Goal: Task Accomplishment & Management: Complete application form

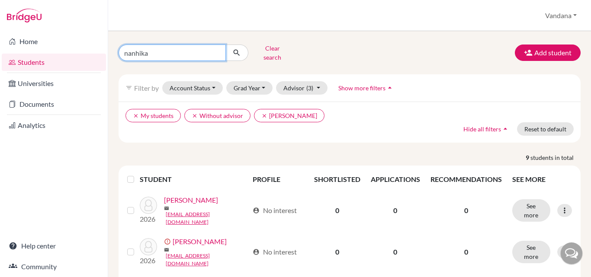
click at [149, 48] on input "nanhika" at bounding box center [171, 53] width 107 height 16
type input "nanhika bharani"
click at [218, 48] on input "nanhika bharani" at bounding box center [171, 53] width 107 height 16
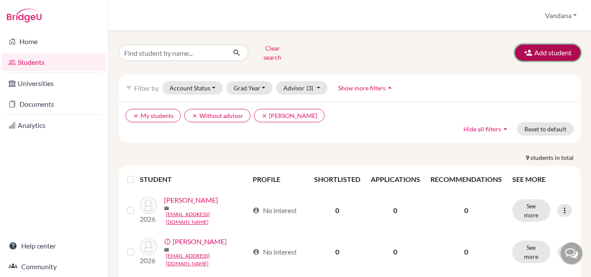
click at [544, 50] on button "Add student" at bounding box center [548, 53] width 66 height 16
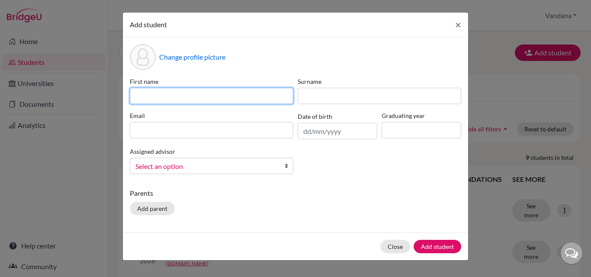
click at [184, 90] on input at bounding box center [211, 96] width 163 height 16
type input "NANHIKA"
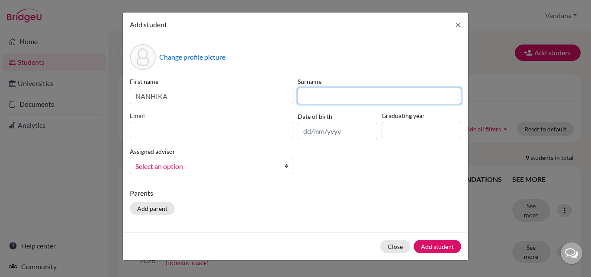
click at [327, 96] on input at bounding box center [379, 96] width 163 height 16
type input "BHARANI"
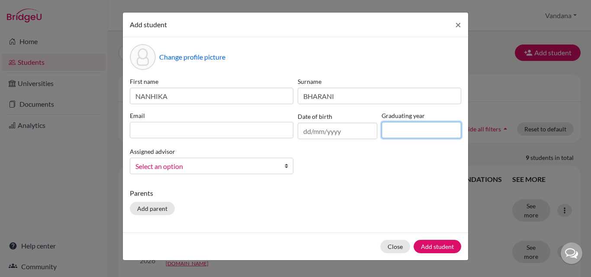
click at [394, 133] on input at bounding box center [421, 130] width 80 height 16
type input "2026"
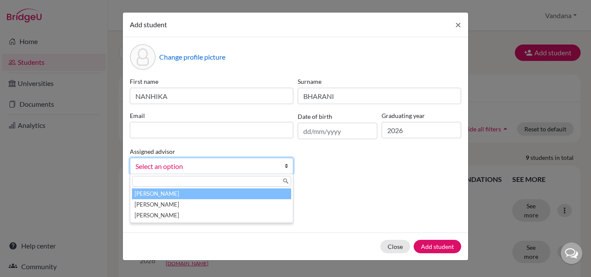
click at [288, 165] on b at bounding box center [288, 166] width 9 height 16
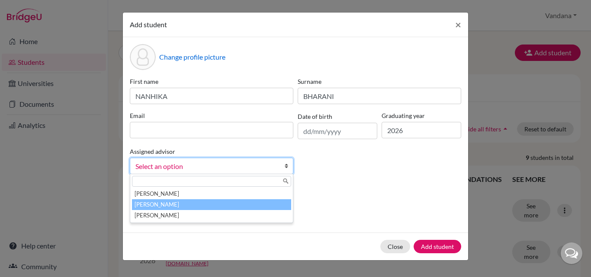
click at [166, 204] on li "[PERSON_NAME]" at bounding box center [211, 204] width 159 height 11
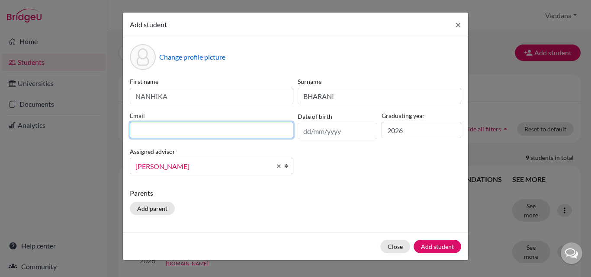
click at [150, 128] on input at bounding box center [211, 130] width 163 height 16
click at [173, 131] on input "[EMAIL_ADDRESS][PERSON_NAME][DOMAIN_NAME]" at bounding box center [211, 130] width 163 height 16
click at [171, 131] on input "[EMAIL_ADDRESS][PERSON_NAME][DOMAIN_NAME]" at bounding box center [211, 130] width 163 height 16
type input "[EMAIL_ADDRESS][DOMAIN_NAME]"
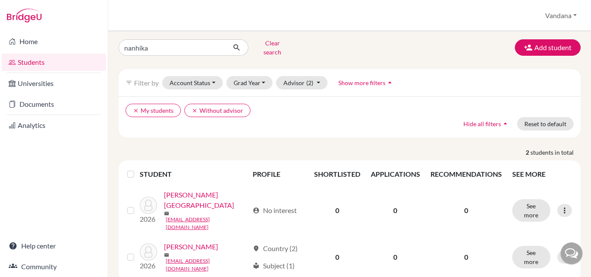
scroll to position [7, 0]
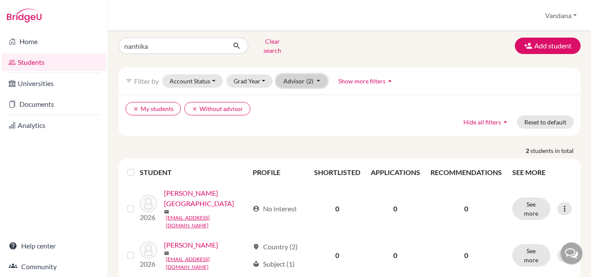
click at [317, 74] on button "Advisor (2)" at bounding box center [301, 80] width 51 height 13
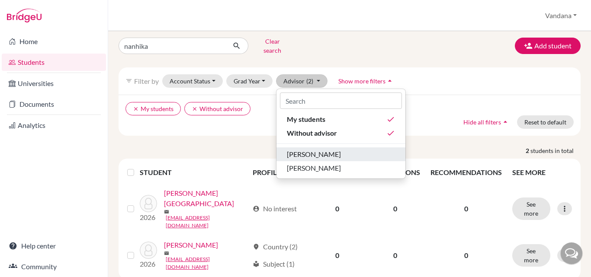
click at [316, 149] on span "[PERSON_NAME]" at bounding box center [314, 154] width 54 height 10
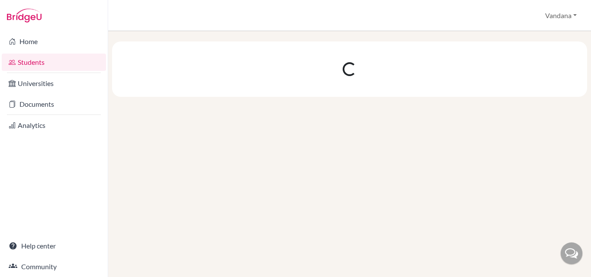
scroll to position [0, 0]
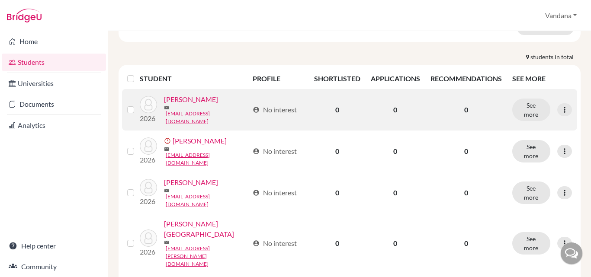
scroll to position [130, 0]
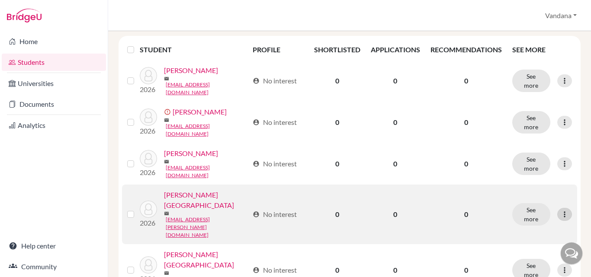
click at [560, 210] on icon at bounding box center [564, 214] width 9 height 9
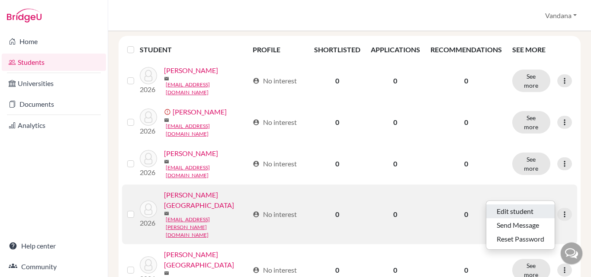
click at [513, 205] on button "Edit student" at bounding box center [520, 212] width 68 height 14
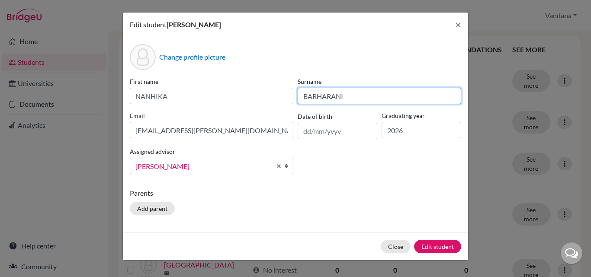
click at [317, 96] on input "BARHARANI" at bounding box center [379, 96] width 163 height 16
type input "BHARANI"
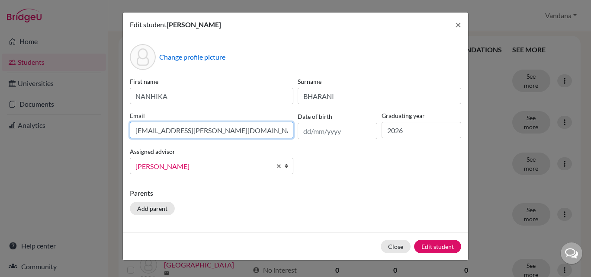
click at [172, 131] on input "[EMAIL_ADDRESS][PERSON_NAME][DOMAIN_NAME]" at bounding box center [211, 130] width 163 height 16
type input "[EMAIL_ADDRESS][DOMAIN_NAME]"
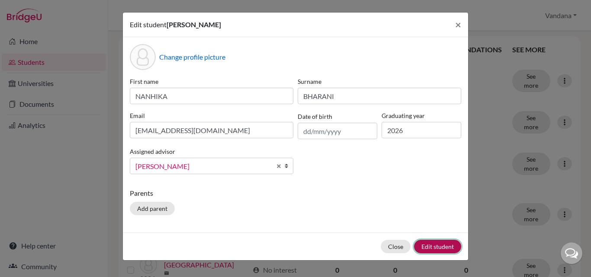
click at [442, 246] on button "Edit student" at bounding box center [437, 246] width 47 height 13
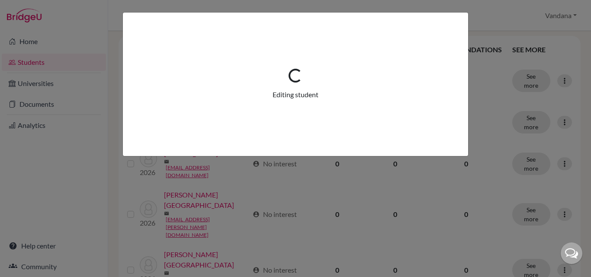
scroll to position [0, 0]
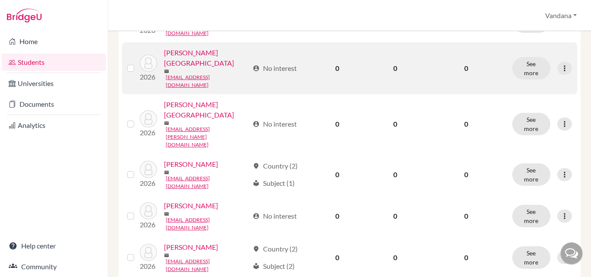
scroll to position [304, 0]
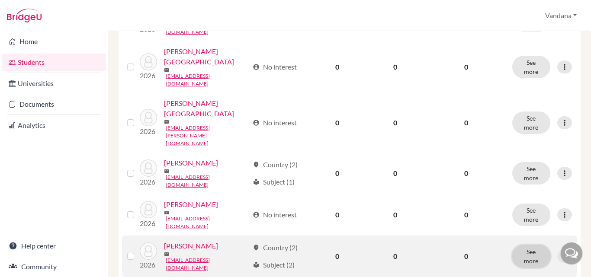
click at [522, 245] on button "See more" at bounding box center [531, 256] width 38 height 22
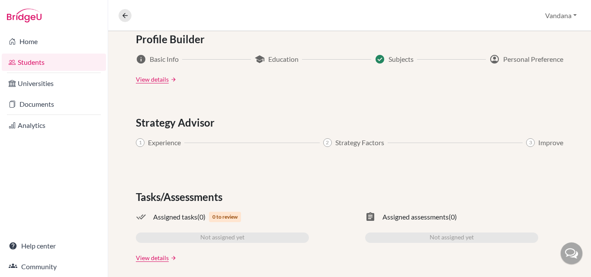
scroll to position [483, 0]
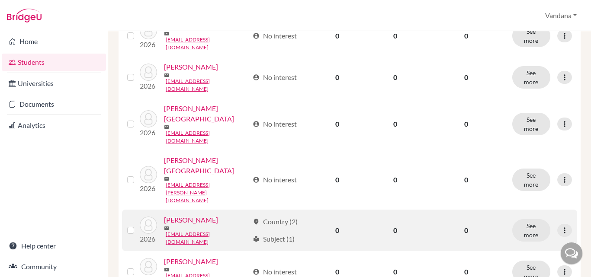
scroll to position [259, 0]
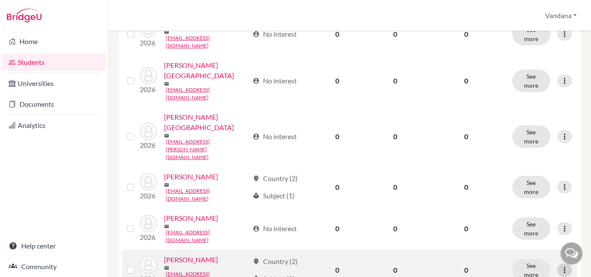
click at [560, 266] on icon at bounding box center [564, 270] width 9 height 9
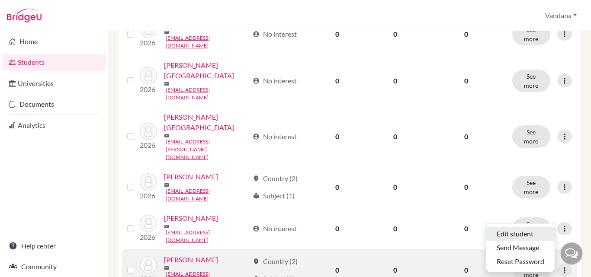
click at [513, 227] on button "Edit student" at bounding box center [520, 234] width 68 height 14
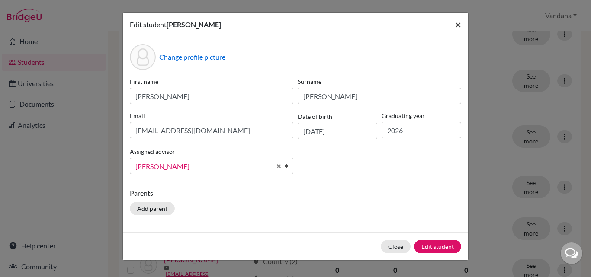
click at [458, 21] on span "×" at bounding box center [458, 24] width 6 height 13
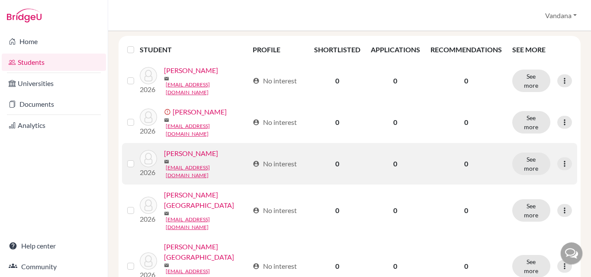
scroll to position [273, 0]
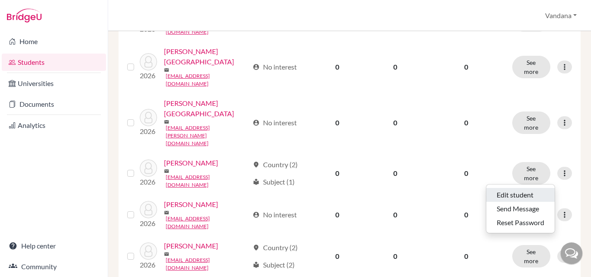
click at [522, 188] on button "Edit student" at bounding box center [520, 195] width 68 height 14
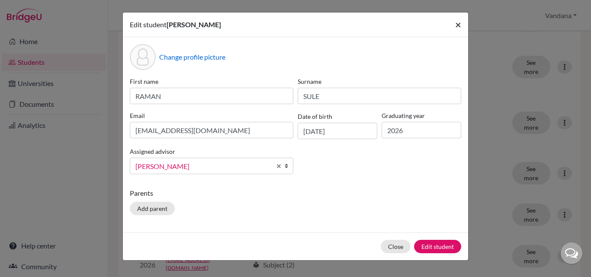
click at [460, 24] on span "×" at bounding box center [458, 24] width 6 height 13
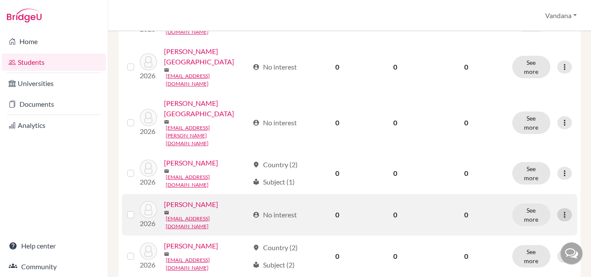
click at [560, 211] on icon at bounding box center [564, 215] width 9 height 9
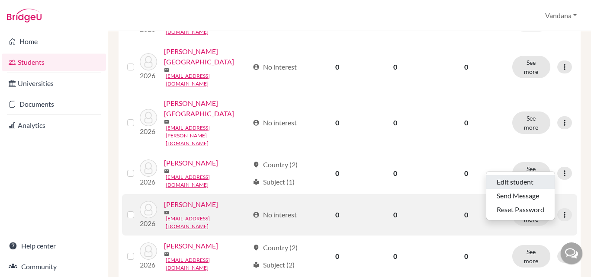
click at [527, 176] on button "Edit student" at bounding box center [520, 182] width 68 height 14
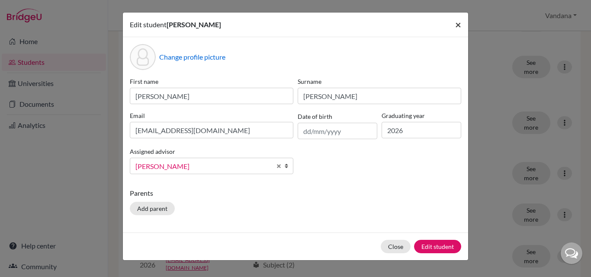
click at [459, 23] on span "×" at bounding box center [458, 24] width 6 height 13
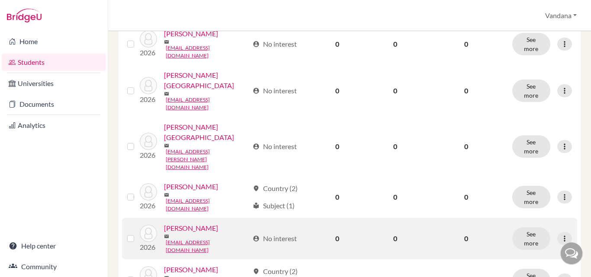
scroll to position [230, 0]
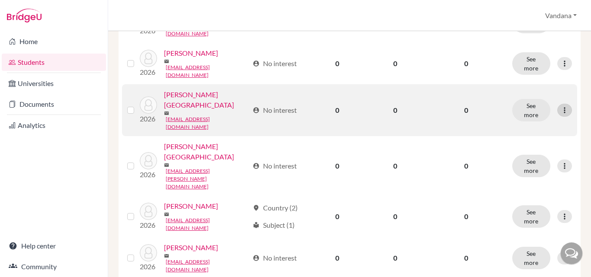
click at [560, 106] on icon at bounding box center [564, 110] width 9 height 9
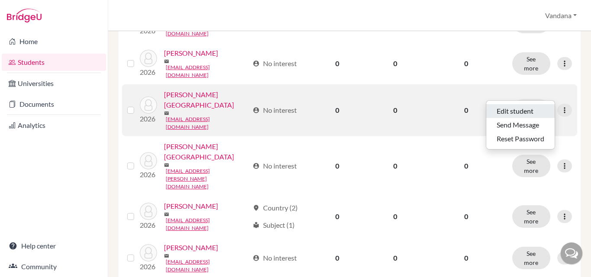
click at [513, 105] on button "Edit student" at bounding box center [520, 111] width 68 height 14
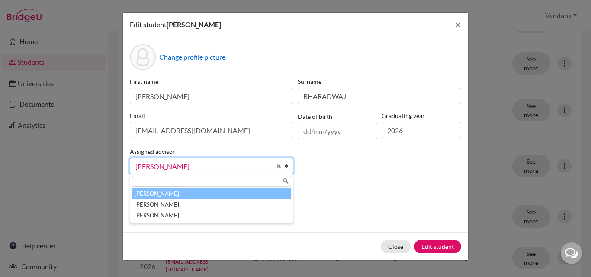
click at [285, 164] on b at bounding box center [288, 166] width 9 height 16
click at [346, 172] on div "First name [PERSON_NAME] Surname BHARADWAJ Email [EMAIL_ADDRESS][DOMAIN_NAME] D…" at bounding box center [296, 129] width 336 height 104
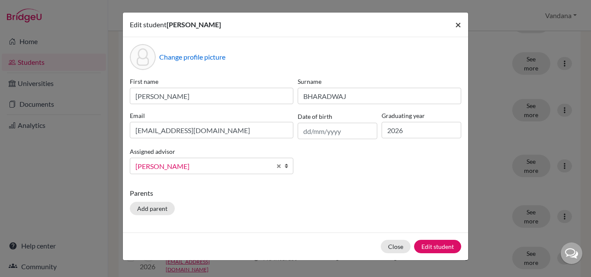
click at [459, 24] on span "×" at bounding box center [458, 24] width 6 height 13
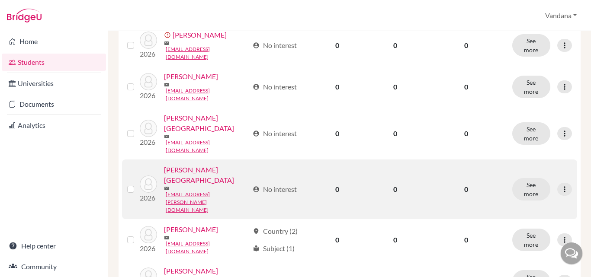
scroll to position [187, 0]
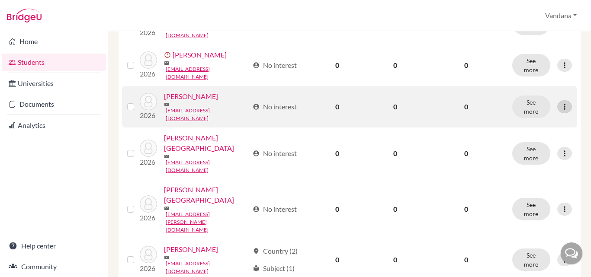
click at [560, 102] on icon at bounding box center [564, 106] width 9 height 9
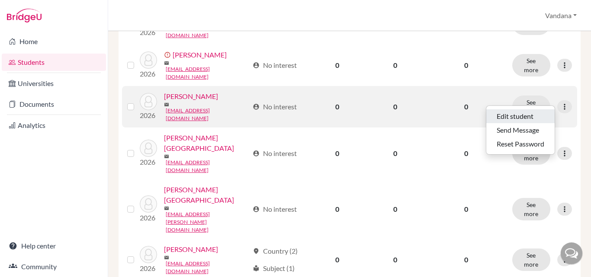
click at [515, 109] on button "Edit student" at bounding box center [520, 116] width 68 height 14
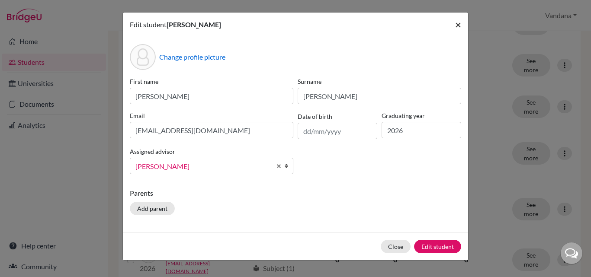
click at [461, 21] on button "×" at bounding box center [458, 25] width 20 height 24
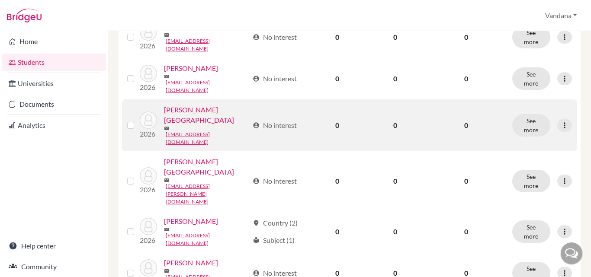
scroll to position [230, 0]
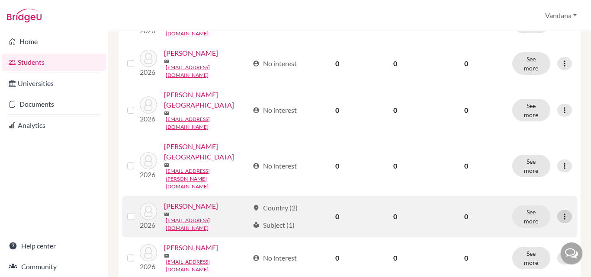
click at [560, 212] on icon at bounding box center [564, 216] width 9 height 9
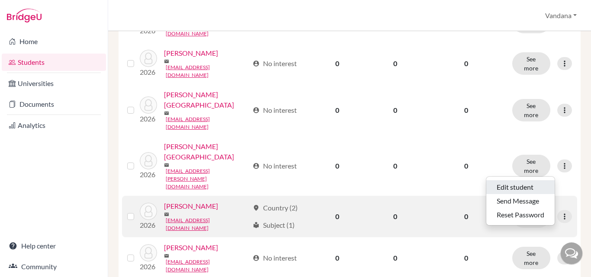
click at [522, 181] on button "Edit student" at bounding box center [520, 187] width 68 height 14
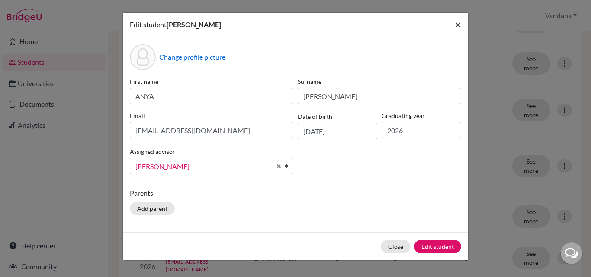
click at [460, 24] on span "×" at bounding box center [458, 24] width 6 height 13
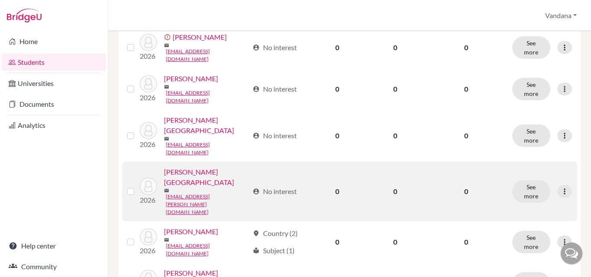
scroll to position [100, 0]
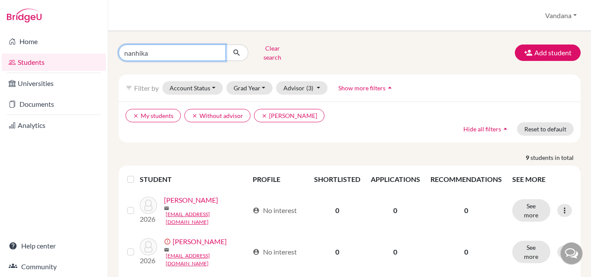
click at [150, 50] on input "nanhika" at bounding box center [171, 53] width 107 height 16
type input "n"
type input "[PERSON_NAME]"
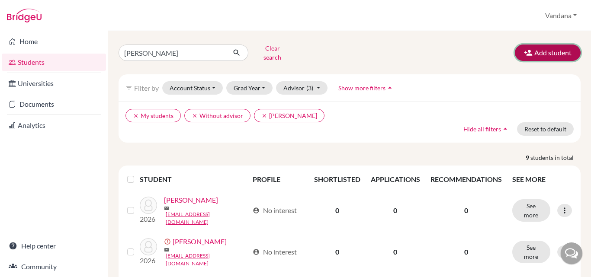
click at [547, 47] on button "Add student" at bounding box center [548, 53] width 66 height 16
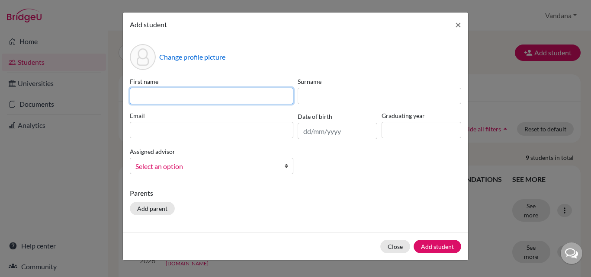
click at [180, 97] on input at bounding box center [211, 96] width 163 height 16
type input "YANA"
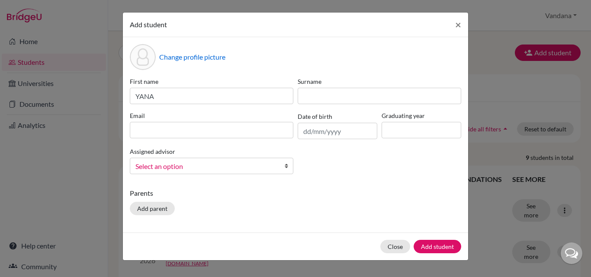
click at [327, 87] on div "Surname" at bounding box center [379, 90] width 168 height 27
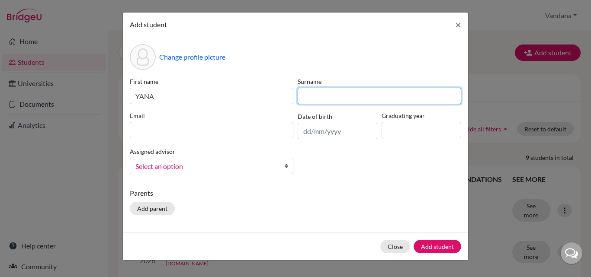
click at [319, 92] on input at bounding box center [379, 96] width 163 height 16
type input "[PERSON_NAME]"
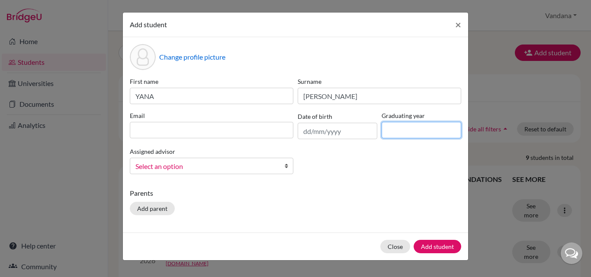
click at [432, 133] on input at bounding box center [421, 130] width 80 height 16
type input "2026"
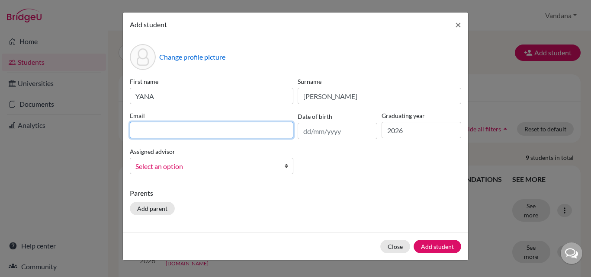
click at [215, 127] on input at bounding box center [211, 130] width 163 height 16
type input "[EMAIL_ADDRESS][DOMAIN_NAME]"
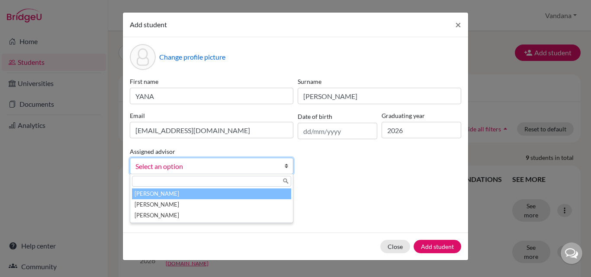
click at [287, 167] on b at bounding box center [288, 166] width 9 height 16
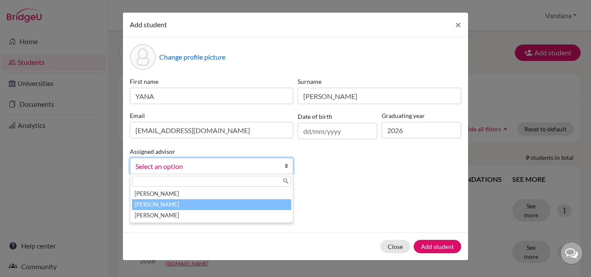
click at [244, 202] on li "[PERSON_NAME]" at bounding box center [211, 204] width 159 height 11
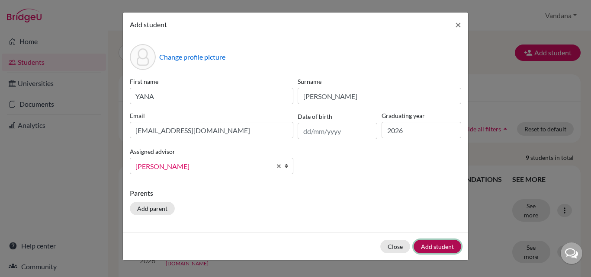
click at [431, 243] on button "Add student" at bounding box center [437, 246] width 48 height 13
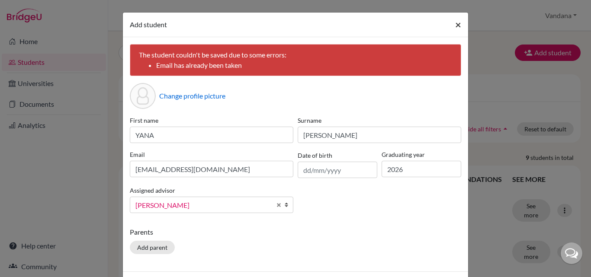
click at [455, 23] on span "×" at bounding box center [458, 24] width 6 height 13
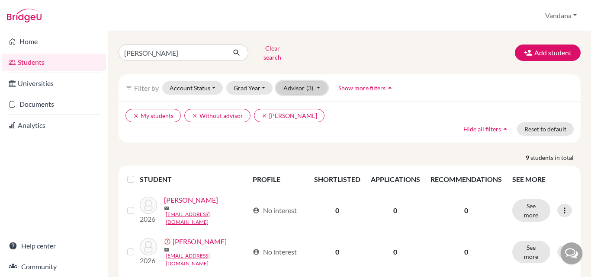
click at [318, 81] on button "Advisor (3)" at bounding box center [301, 87] width 51 height 13
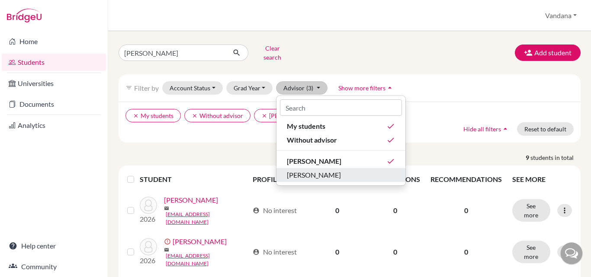
click at [311, 170] on span "[PERSON_NAME]" at bounding box center [314, 175] width 54 height 10
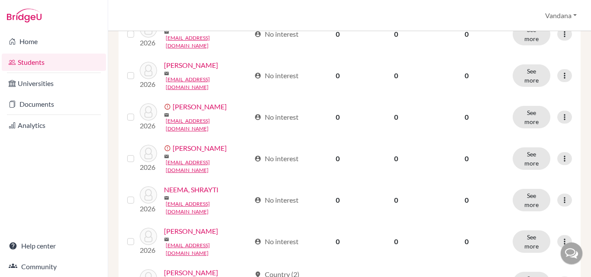
scroll to position [649, 0]
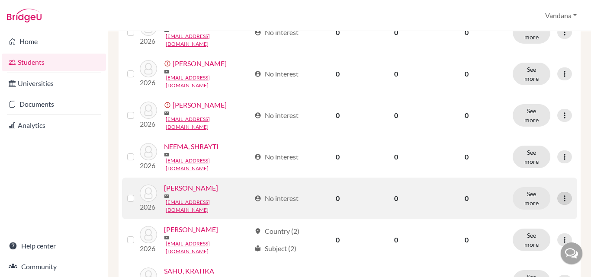
click at [560, 194] on icon at bounding box center [564, 198] width 9 height 9
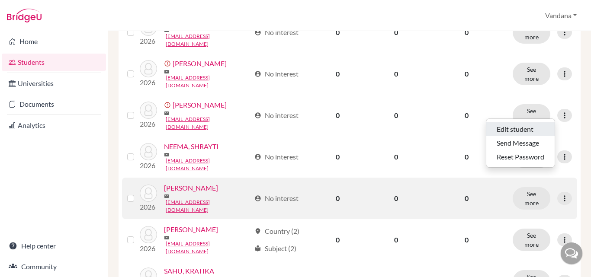
click at [512, 122] on button "Edit student" at bounding box center [520, 129] width 68 height 14
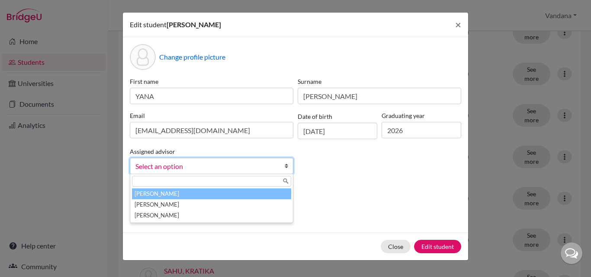
click at [288, 165] on b at bounding box center [288, 166] width 9 height 16
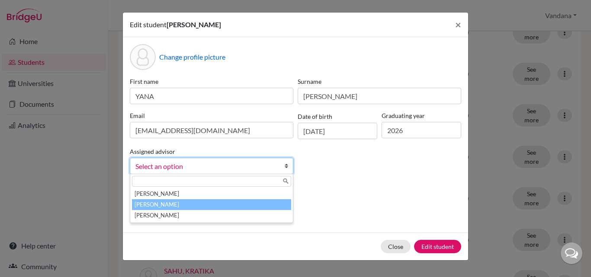
click at [190, 203] on li "[PERSON_NAME]" at bounding box center [211, 204] width 159 height 11
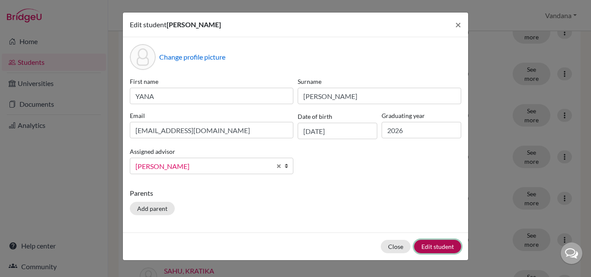
click at [428, 244] on button "Edit student" at bounding box center [437, 246] width 47 height 13
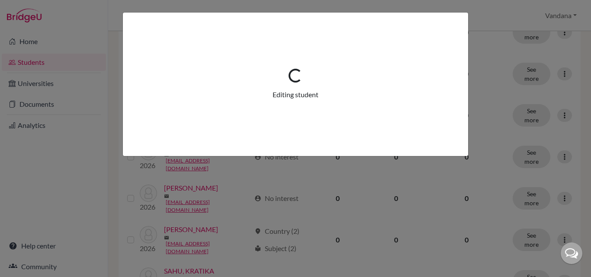
scroll to position [0, 0]
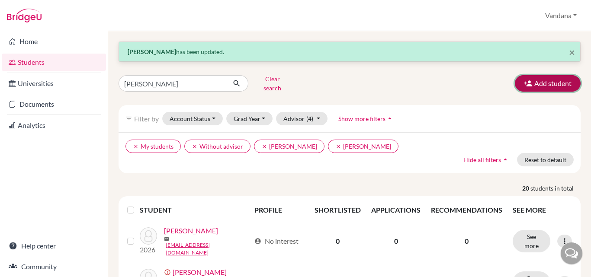
click at [543, 80] on button "Add student" at bounding box center [548, 83] width 66 height 16
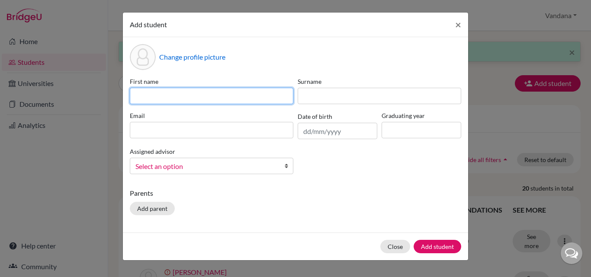
click at [184, 94] on input at bounding box center [211, 96] width 163 height 16
type input "[PERSON_NAME]"
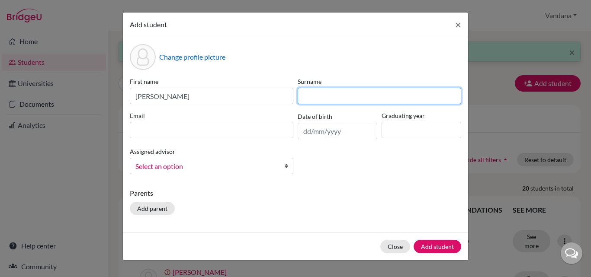
click at [325, 100] on input at bounding box center [379, 96] width 163 height 16
type input "DWIVEDI"
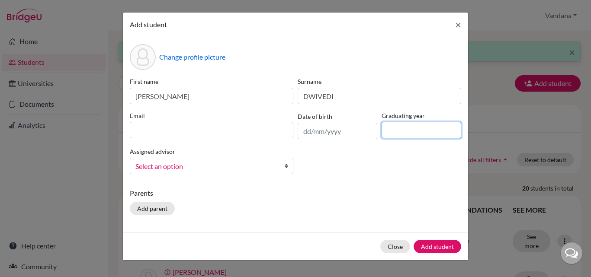
click at [440, 131] on input at bounding box center [421, 130] width 80 height 16
type input "2026"
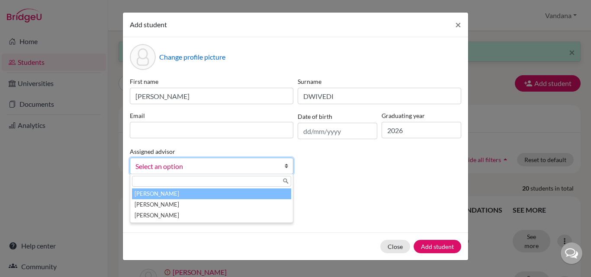
click at [285, 166] on b at bounding box center [288, 166] width 9 height 16
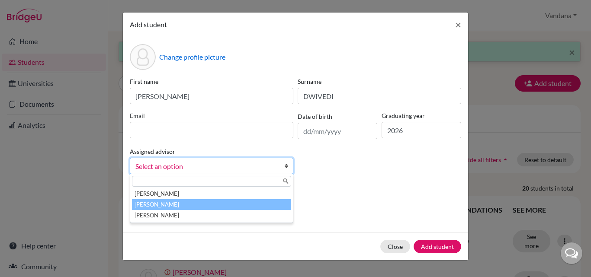
click at [174, 206] on li "[PERSON_NAME]" at bounding box center [211, 204] width 159 height 11
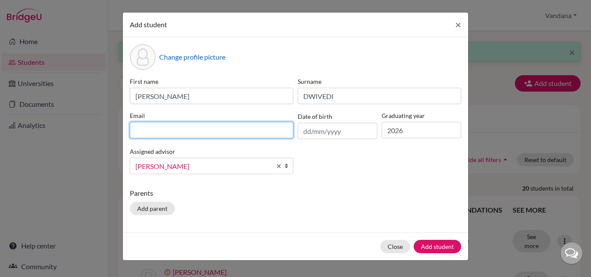
click at [168, 136] on input at bounding box center [211, 130] width 163 height 16
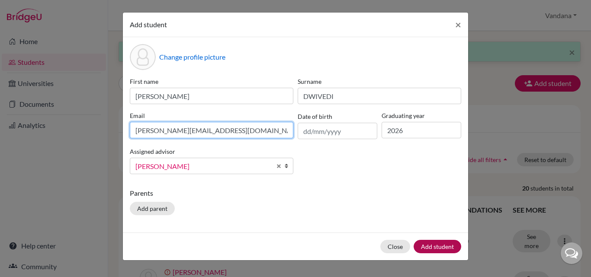
type input "[PERSON_NAME][EMAIL_ADDRESS][DOMAIN_NAME]"
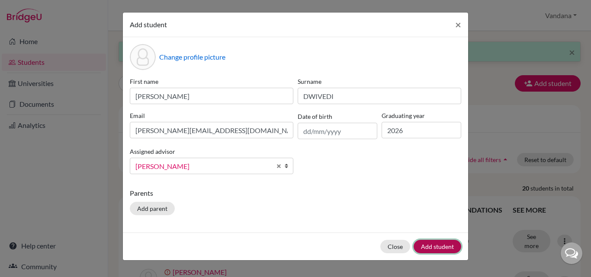
click at [449, 244] on button "Add student" at bounding box center [437, 246] width 48 height 13
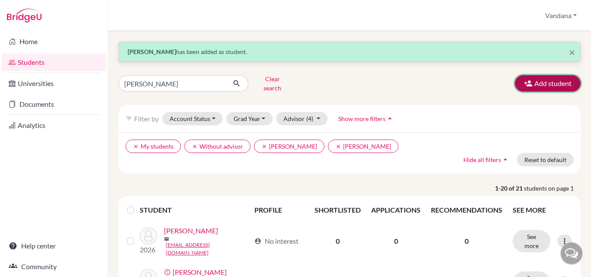
click at [553, 78] on button "Add student" at bounding box center [548, 83] width 66 height 16
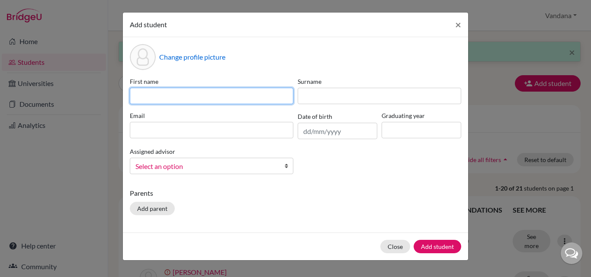
click at [226, 97] on input at bounding box center [211, 96] width 163 height 16
type input "GUNGUN"
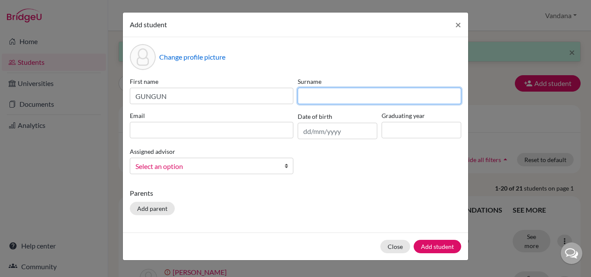
click at [309, 93] on input at bounding box center [379, 96] width 163 height 16
type input "[PERSON_NAME]"
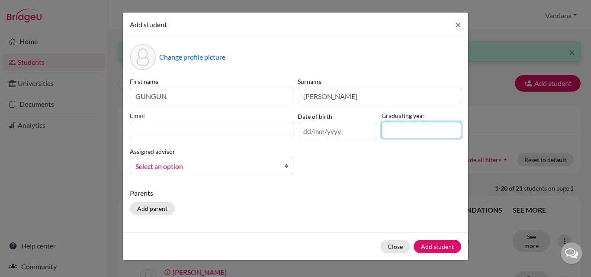
click at [432, 132] on input at bounding box center [421, 130] width 80 height 16
type input "2026"
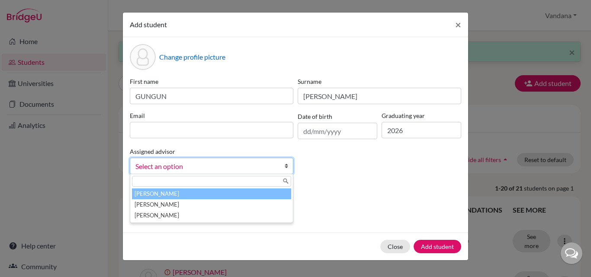
drag, startPoint x: 287, startPoint y: 165, endPoint x: 270, endPoint y: 175, distance: 20.0
click at [286, 166] on b at bounding box center [288, 166] width 9 height 16
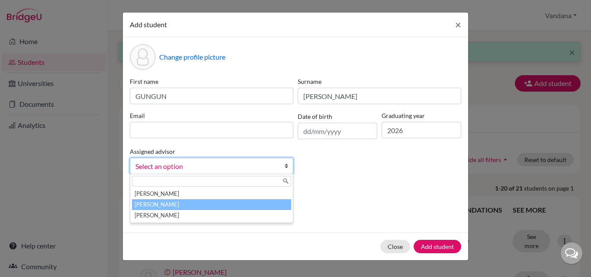
click at [216, 205] on li "[PERSON_NAME]" at bounding box center [211, 204] width 159 height 11
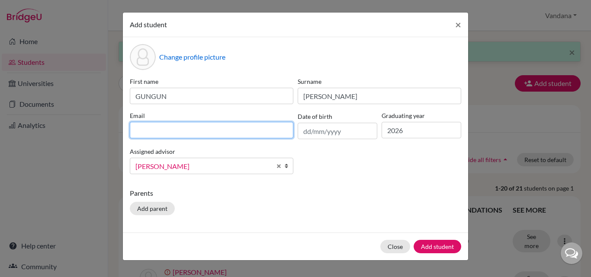
click at [196, 135] on input at bounding box center [211, 130] width 163 height 16
type input "[EMAIL_ADDRESS][DOMAIN_NAME]"
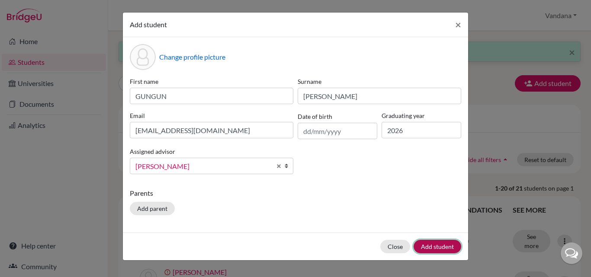
click at [437, 246] on button "Add student" at bounding box center [437, 246] width 48 height 13
